Goal: Task Accomplishment & Management: Manage account settings

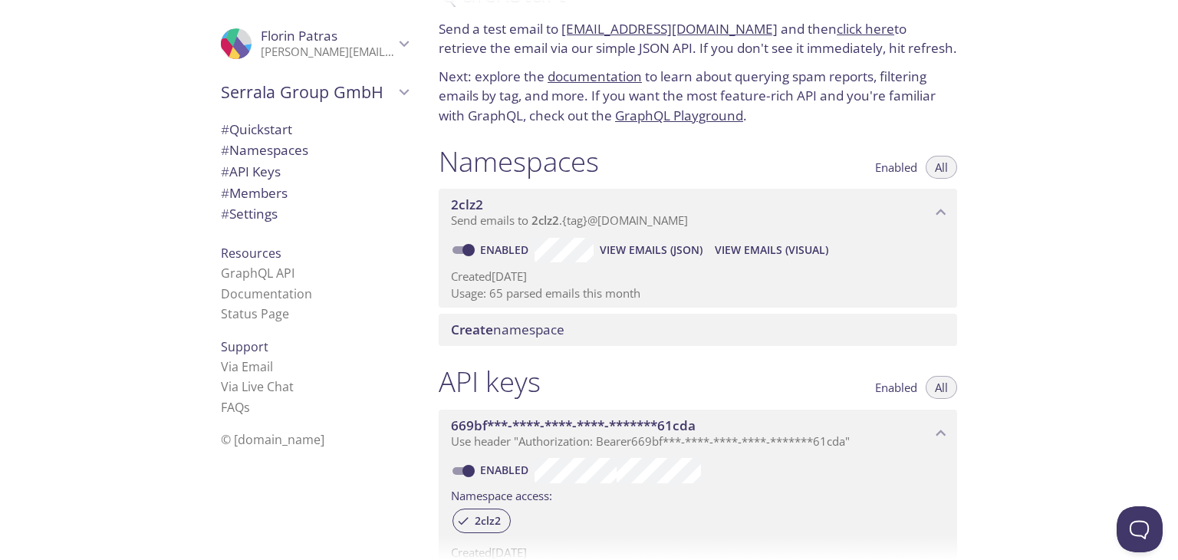
scroll to position [77, 0]
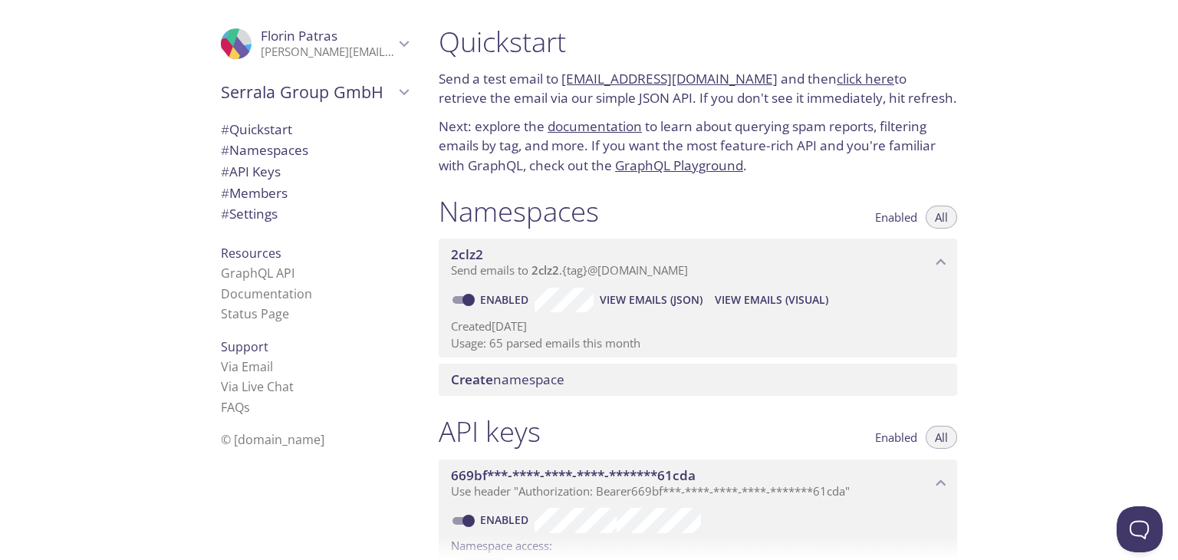
scroll to position [153, 0]
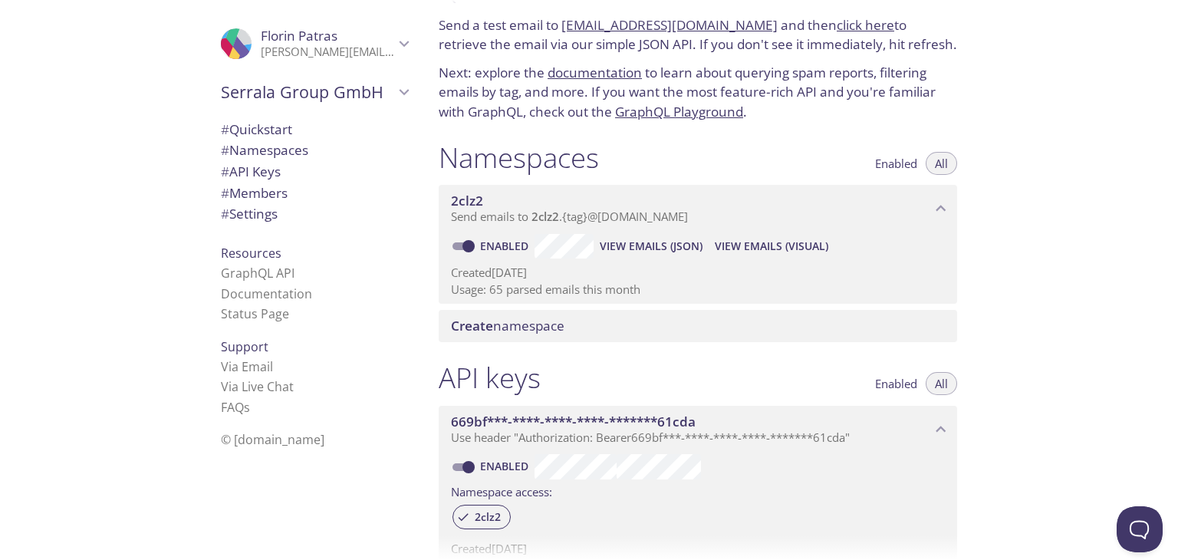
scroll to position [153, 0]
